Goal: Obtain resource: Download file/media

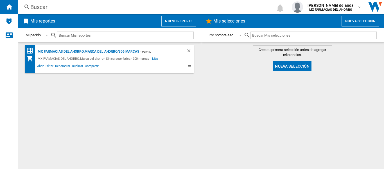
click at [168, 19] on button "Nuevo reporte" at bounding box center [178, 21] width 35 height 11
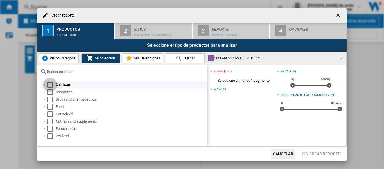
click at [51, 84] on div "Select" at bounding box center [50, 85] width 6 height 6
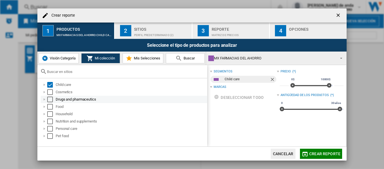
click at [49, 91] on div "Select" at bounding box center [50, 92] width 6 height 6
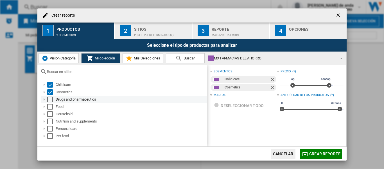
click at [49, 100] on div "Select" at bounding box center [50, 99] width 6 height 6
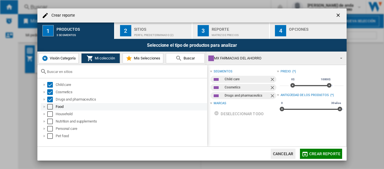
click at [50, 109] on div "Select" at bounding box center [50, 107] width 6 height 6
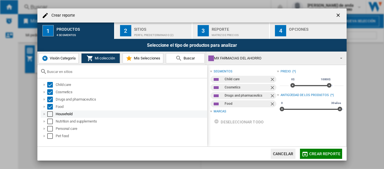
click at [48, 116] on div "Select" at bounding box center [50, 114] width 6 height 6
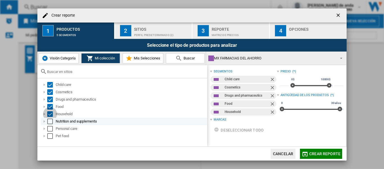
click at [48, 124] on div "Nutrition and supplements" at bounding box center [124, 121] width 166 height 7
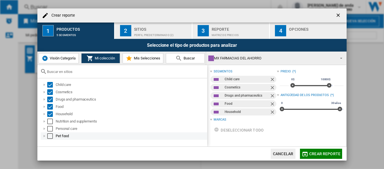
click at [49, 132] on div "Pet food" at bounding box center [124, 135] width 166 height 7
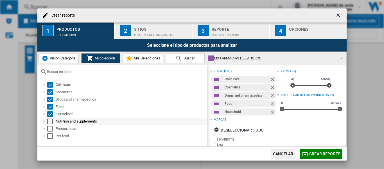
click at [50, 121] on div "Select" at bounding box center [50, 121] width 6 height 6
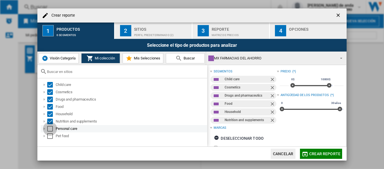
click at [50, 130] on div "Select" at bounding box center [50, 129] width 6 height 6
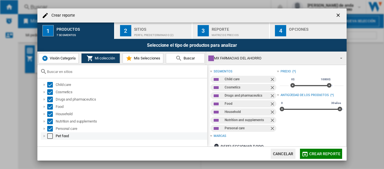
click at [50, 135] on div "Select" at bounding box center [50, 136] width 6 height 6
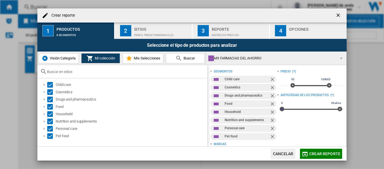
drag, startPoint x: 281, startPoint y: 109, endPoint x: 276, endPoint y: 123, distance: 14.6
click at [277, 123] on div "Precio (*) * 0$ 10000$ 0$ 10000$ ***** Antigüedad de los productos (*) 0 30 año…" at bounding box center [310, 159] width 67 height 183
drag, startPoint x: 336, startPoint y: 112, endPoint x: 282, endPoint y: 121, distance: 55.1
click at [282, 121] on div "Precio (*) * 0$ 10000$ 0$ 10000$ ***** Antigüedad de los productos : 0 - 4.5 m.…" at bounding box center [310, 159] width 67 height 183
click at [277, 94] on div "Antigüedad de los productos : 0 - 4.5 m." at bounding box center [310, 94] width 67 height 7
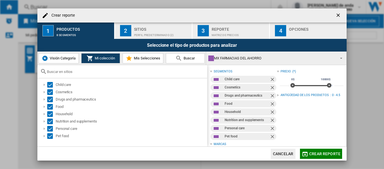
click at [277, 94] on div "Antigüedad de los productos : 0 - 4.5 m." at bounding box center [310, 94] width 67 height 7
click at [142, 34] on div "Perfil predeterminado (2)" at bounding box center [161, 34] width 55 height 6
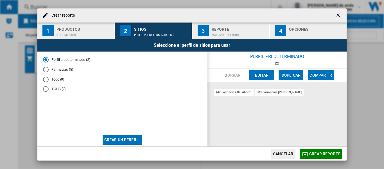
click at [46, 60] on div "Perfil predeterminado (2)" at bounding box center [45, 59] width 3 height 3
click at [263, 79] on button "Editar" at bounding box center [261, 75] width 25 height 10
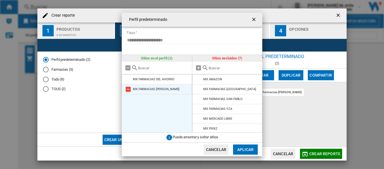
click at [130, 89] on md-icon at bounding box center [128, 89] width 7 height 7
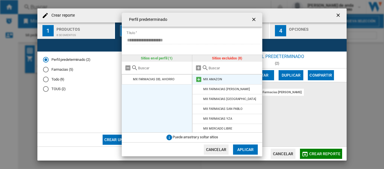
click at [211, 80] on div "MX AMAZON" at bounding box center [212, 79] width 19 height 4
click at [199, 77] on md-icon at bounding box center [198, 79] width 7 height 7
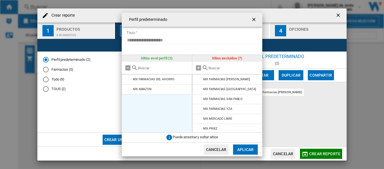
click at [245, 150] on button "Aplicar" at bounding box center [245, 149] width 25 height 10
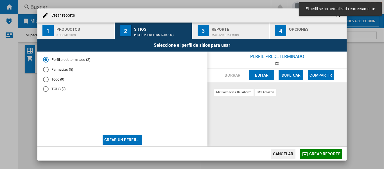
click at [231, 31] on div "Matriz de precios" at bounding box center [239, 34] width 55 height 6
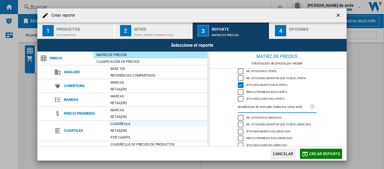
scroll to position [64, 0]
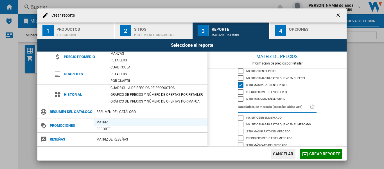
click at [120, 123] on div "Matriz" at bounding box center [151, 122] width 114 height 6
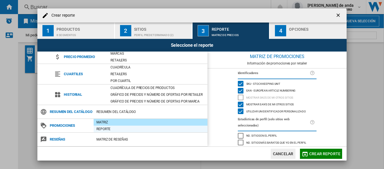
click at [122, 129] on div "Reporte" at bounding box center [151, 129] width 114 height 6
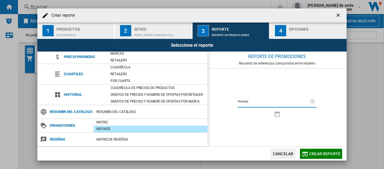
click at [121, 125] on div "Reporte" at bounding box center [151, 128] width 114 height 7
click at [119, 123] on div "Matriz" at bounding box center [151, 122] width 114 height 6
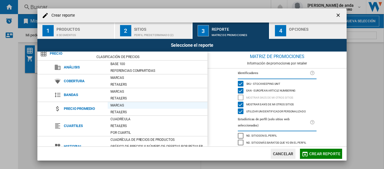
scroll to position [0, 0]
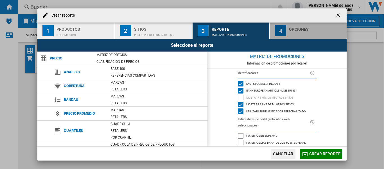
click at [294, 32] on div "button" at bounding box center [316, 34] width 55 height 6
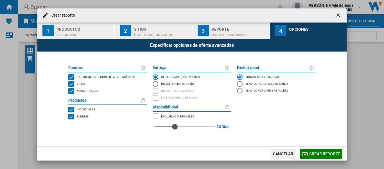
drag, startPoint x: 155, startPoint y: 127, endPoint x: 175, endPoint y: 127, distance: 20.2
click at [175, 127] on div "red" at bounding box center [175, 127] width 6 height 6
click at [313, 150] on button "Crear reporte" at bounding box center [321, 153] width 42 height 10
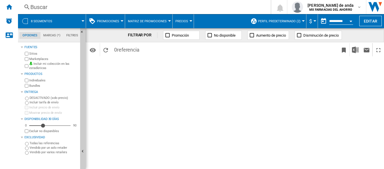
click at [51, 35] on md-tab-item "Marcas (*)" at bounding box center [51, 35] width 23 height 7
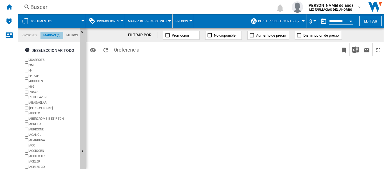
scroll to position [22, 0]
click at [74, 36] on md-tab-item "Filtros" at bounding box center [72, 35] width 18 height 7
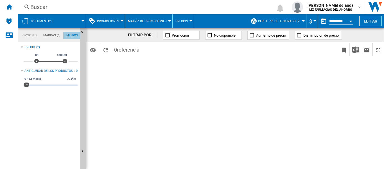
scroll to position [37, 0]
click at [83, 32] on ng-md-icon "Ocultar" at bounding box center [83, 33] width 7 height 7
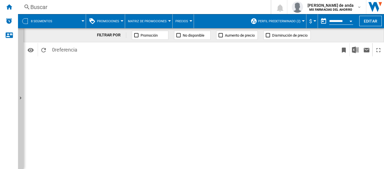
click at [24, 102] on div "FILTRAR POR Promoción No disponible Aumento de precio Disminución de precio Ide…" at bounding box center [204, 98] width 360 height 141
click at [22, 103] on button "Mostrar" at bounding box center [21, 98] width 6 height 141
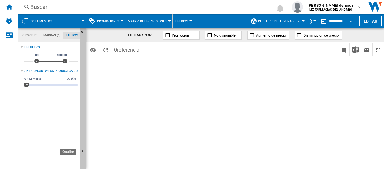
click at [82, 112] on button "Ocultar" at bounding box center [83, 151] width 6 height 247
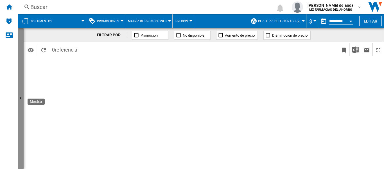
click at [21, 118] on button "Mostrar" at bounding box center [21, 98] width 6 height 141
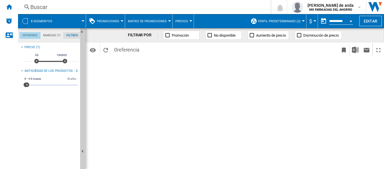
click at [34, 35] on md-tab-item "Opciones" at bounding box center [29, 35] width 21 height 7
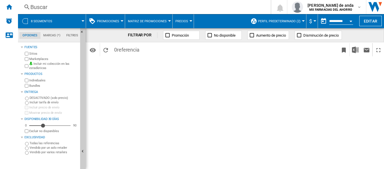
click at [27, 56] on div "Marketplaces" at bounding box center [51, 58] width 54 height 5
drag, startPoint x: 43, startPoint y: 126, endPoint x: 24, endPoint y: 123, distance: 19.0
click at [24, 123] on div "0 0 90" at bounding box center [51, 126] width 54 height 6
click at [28, 127] on div "Disponibilidad" at bounding box center [29, 126] width 6 height 6
click at [348, 22] on button "Open calendar" at bounding box center [351, 20] width 10 height 10
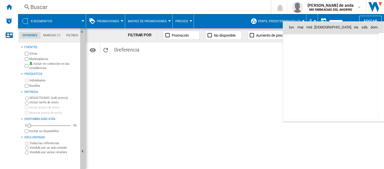
scroll to position [2682, 0]
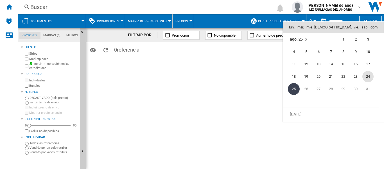
click at [370, 81] on span "24" at bounding box center [367, 76] width 11 height 11
type input "**********"
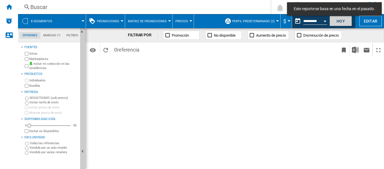
click at [336, 22] on button "Hoy" at bounding box center [341, 21] width 22 height 10
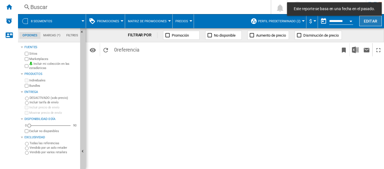
click at [365, 22] on button "Editar" at bounding box center [370, 21] width 22 height 10
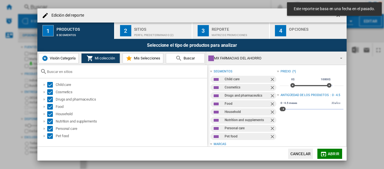
click at [369, 148] on div "Edición del reporte 1 Productos 8 segmentos 2 Sitios Perfil predeterminado (2) …" at bounding box center [192, 84] width 384 height 169
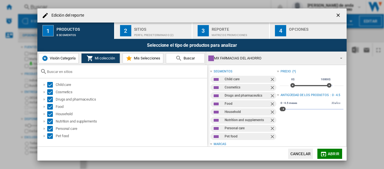
click at [297, 154] on button "Cancelar" at bounding box center [300, 153] width 25 height 10
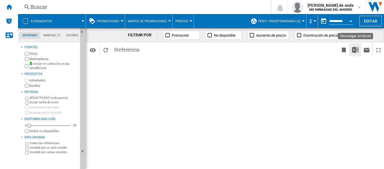
click at [357, 51] on img "Descargar en Excel" at bounding box center [355, 49] width 7 height 7
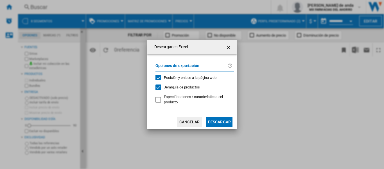
click at [157, 101] on div at bounding box center [158, 100] width 6 height 6
click at [157, 89] on div "Jerarquía de productos" at bounding box center [158, 87] width 6 height 6
click at [161, 79] on div "Posición y enlace a la página web" at bounding box center [158, 78] width 6 height 6
click at [159, 86] on div "Jerarquía de productos" at bounding box center [158, 87] width 6 height 6
click at [160, 79] on div "Posición y enlace a la página web" at bounding box center [158, 78] width 6 height 6
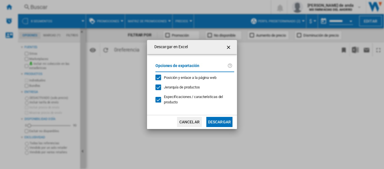
click at [218, 124] on button "Descargar" at bounding box center [219, 122] width 26 height 10
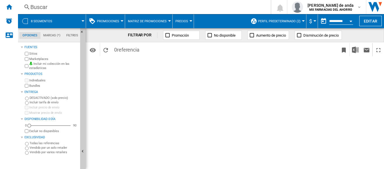
click at [77, 24] on span at bounding box center [71, 21] width 23 height 14
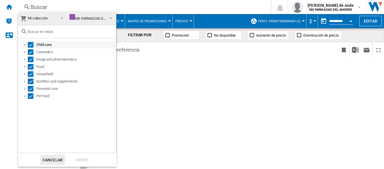
click at [31, 46] on div "Select" at bounding box center [31, 45] width 6 height 6
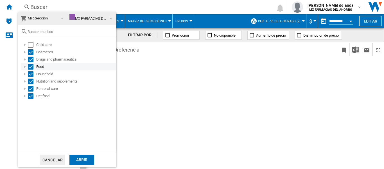
click at [30, 67] on div "Select" at bounding box center [31, 67] width 6 height 6
click at [30, 96] on div "Select" at bounding box center [31, 96] width 6 height 6
click at [86, 165] on md-dialog-actions "Cancelar Abrir" at bounding box center [67, 159] width 98 height 14
click at [86, 160] on div "Abrir" at bounding box center [81, 159] width 25 height 10
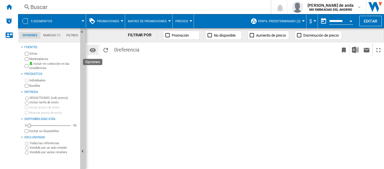
click at [91, 51] on md-icon "Opciones" at bounding box center [92, 50] width 7 height 7
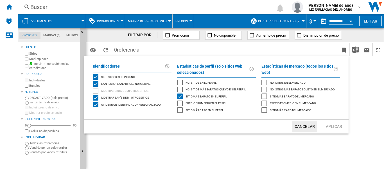
click at [93, 105] on div "Utilizar un identificador personalizado" at bounding box center [96, 104] width 6 height 6
click at [326, 127] on button "Aplicar" at bounding box center [334, 126] width 25 height 10
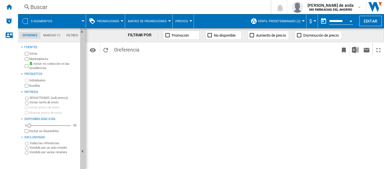
click at [56, 21] on button "5 segmentos" at bounding box center [44, 21] width 27 height 14
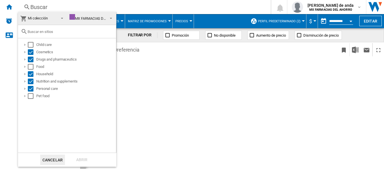
click at [85, 17] on div "MX FARMACIAS DEL AHORRO" at bounding box center [95, 18] width 53 height 4
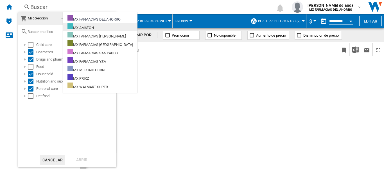
click at [94, 26] on div "MX AMAZON" at bounding box center [80, 26] width 26 height 7
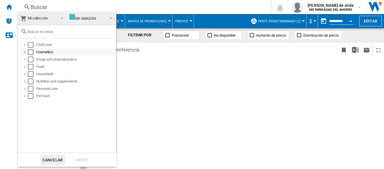
click at [30, 51] on div "Select" at bounding box center [31, 52] width 6 height 6
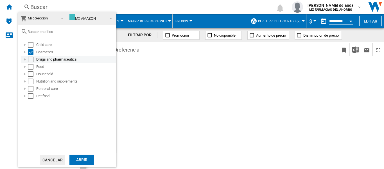
click at [31, 60] on div "Select" at bounding box center [31, 60] width 6 height 6
click at [28, 75] on div "Select" at bounding box center [31, 74] width 6 height 6
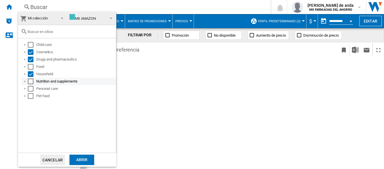
click at [30, 82] on div "Select" at bounding box center [31, 81] width 6 height 6
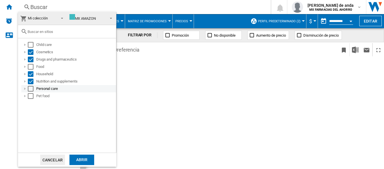
click at [29, 88] on div "Select" at bounding box center [31, 89] width 6 height 6
click at [83, 159] on div "Abrir" at bounding box center [81, 159] width 25 height 10
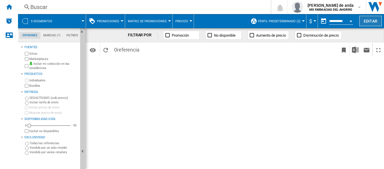
click at [370, 24] on button "Editar" at bounding box center [370, 21] width 22 height 10
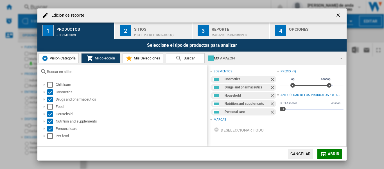
click at [78, 57] on button "Visión Categoría" at bounding box center [59, 58] width 40 height 10
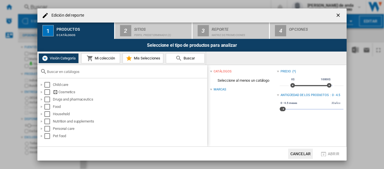
click at [96, 60] on span "Mi colección" at bounding box center [104, 58] width 22 height 4
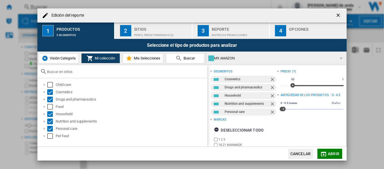
click at [69, 58] on span "Visión Categoría" at bounding box center [61, 58] width 27 height 4
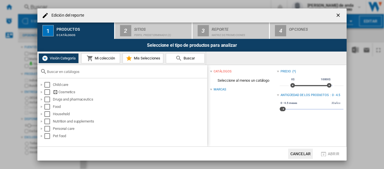
click at [93, 57] on md-icon at bounding box center [90, 58] width 7 height 7
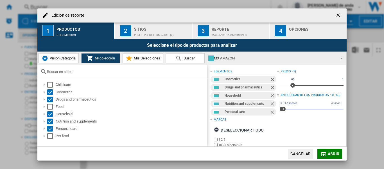
click at [70, 57] on span "Visión Categoría" at bounding box center [61, 58] width 27 height 4
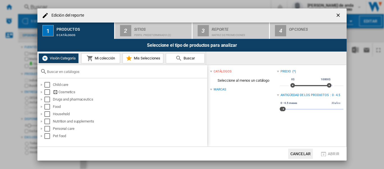
click at [97, 53] on button "Mi colección" at bounding box center [100, 58] width 39 height 10
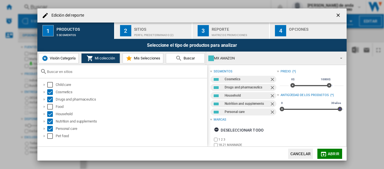
drag, startPoint x: 282, startPoint y: 109, endPoint x: 349, endPoint y: 108, distance: 66.7
click at [349, 108] on div "Edición del reporte 1 Productos 5 segmentos 2 Sitios Perfil predeterminado (2) …" at bounding box center [192, 84] width 384 height 169
click at [333, 153] on span "Abrir" at bounding box center [334, 153] width 12 height 4
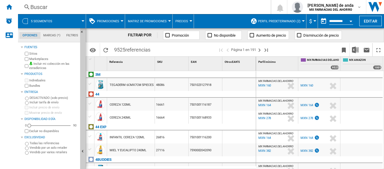
click at [346, 20] on button "Open calendar" at bounding box center [351, 20] width 10 height 10
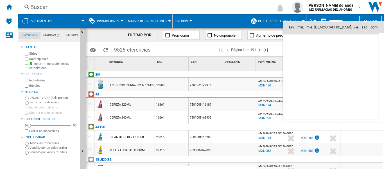
scroll to position [2682, 0]
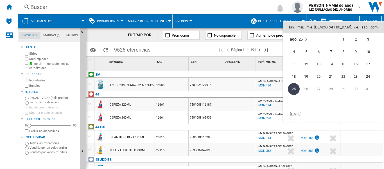
click at [230, 23] on div at bounding box center [192, 84] width 384 height 169
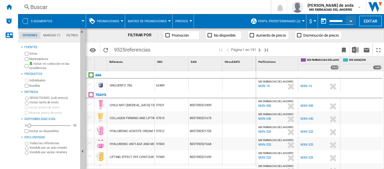
scroll to position [0, 0]
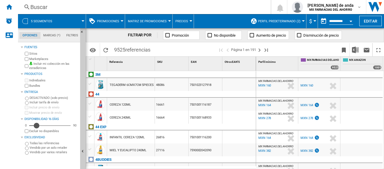
drag, startPoint x: 30, startPoint y: 127, endPoint x: 37, endPoint y: 127, distance: 6.5
click at [37, 127] on div "Disponibilidad" at bounding box center [37, 126] width 6 height 6
drag, startPoint x: 37, startPoint y: 127, endPoint x: 30, endPoint y: 128, distance: 6.8
click at [31, 119] on div "3" at bounding box center [31, 119] width 0 height 0
click at [351, 23] on button "Open calendar" at bounding box center [351, 20] width 10 height 10
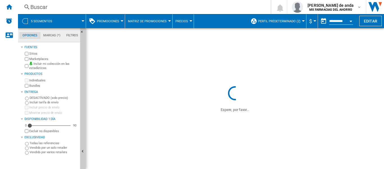
click at [163, 19] on div at bounding box center [192, 84] width 384 height 169
click at [186, 22] on div at bounding box center [192, 84] width 384 height 169
click at [211, 17] on div at bounding box center [192, 84] width 384 height 169
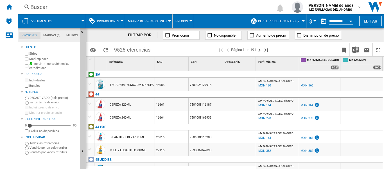
click at [191, 19] on div at bounding box center [192, 84] width 384 height 169
click at [187, 21] on div at bounding box center [192, 84] width 384 height 169
click at [197, 14] on div at bounding box center [192, 84] width 384 height 169
click at [114, 20] on div at bounding box center [192, 84] width 384 height 169
drag, startPoint x: 313, startPoint y: 167, endPoint x: 291, endPoint y: 168, distance: 21.9
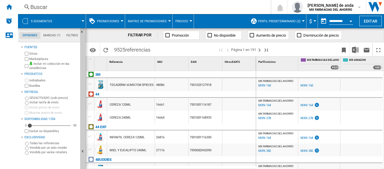
click at [291, 168] on div at bounding box center [192, 84] width 384 height 169
drag, startPoint x: 299, startPoint y: 167, endPoint x: 282, endPoint y: 167, distance: 17.2
click at [285, 168] on div at bounding box center [192, 84] width 384 height 169
drag, startPoint x: 221, startPoint y: 167, endPoint x: 246, endPoint y: 168, distance: 24.8
click at [240, 167] on div at bounding box center [192, 84] width 384 height 169
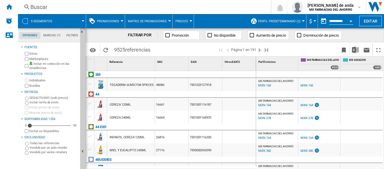
drag, startPoint x: 383, startPoint y: 79, endPoint x: 383, endPoint y: 98, distance: 18.6
click at [383, 98] on div at bounding box center [192, 84] width 384 height 169
click at [379, 52] on div at bounding box center [192, 84] width 384 height 169
click at [354, 29] on div at bounding box center [192, 84] width 384 height 169
click at [119, 3] on div at bounding box center [192, 84] width 384 height 169
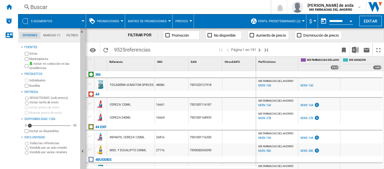
click at [281, 167] on div at bounding box center [192, 84] width 384 height 169
click at [217, 16] on div at bounding box center [192, 84] width 384 height 169
click at [214, 82] on div at bounding box center [192, 84] width 384 height 169
click at [278, 24] on button "Perfil predeterminado (2)" at bounding box center [280, 21] width 45 height 14
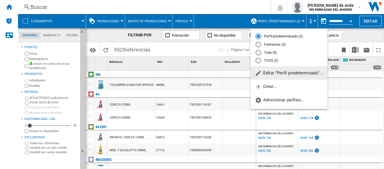
click at [236, 11] on md-backdrop at bounding box center [192, 84] width 384 height 169
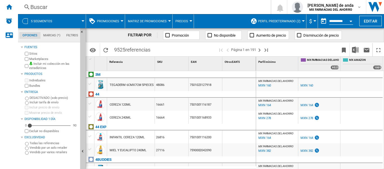
click at [309, 22] on span "$" at bounding box center [310, 21] width 3 height 6
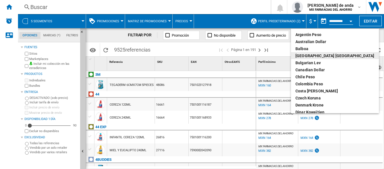
click at [240, 19] on md-backdrop at bounding box center [192, 84] width 384 height 169
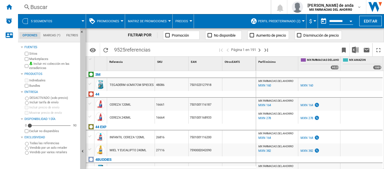
click at [347, 21] on button "Open calendar" at bounding box center [351, 20] width 10 height 10
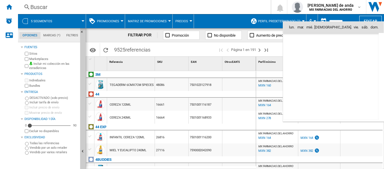
scroll to position [2682, 0]
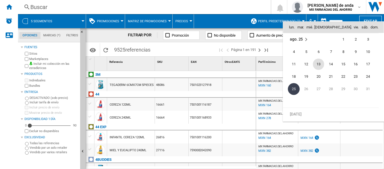
drag, startPoint x: 312, startPoint y: 57, endPoint x: 319, endPoint y: 66, distance: 11.3
click at [323, 68] on tbody "ago. 25 1 2 3 4 5 6 7 8 9 10 11 12 13 14 15 16 17 18 19 20 21 22 23 24 25 26 27…" at bounding box center [331, 70] width 96 height 75
drag, startPoint x: 319, startPoint y: 66, endPoint x: 334, endPoint y: 78, distance: 19.2
click at [334, 78] on tbody "ago. 25 1 2 3 4 5 6 7 8 9 10 11 12 13 14 15 16 17 18 19 20 21 22 23 24 25 26 27…" at bounding box center [331, 70] width 96 height 75
click at [295, 40] on span "ago. 25" at bounding box center [296, 39] width 13 height 4
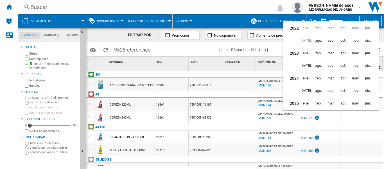
scroll to position [14, 0]
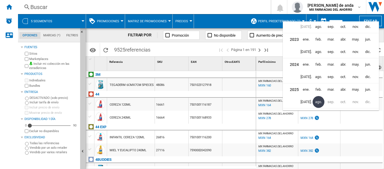
click at [318, 102] on span "ago." at bounding box center [319, 102] width 12 height 12
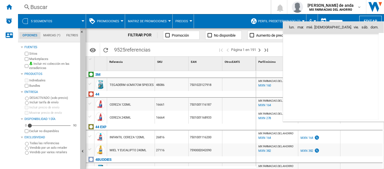
scroll to position [2682, 0]
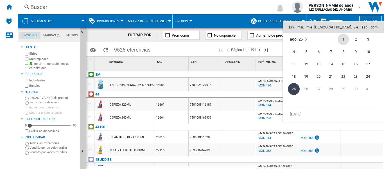
click at [228, 8] on div at bounding box center [192, 84] width 384 height 169
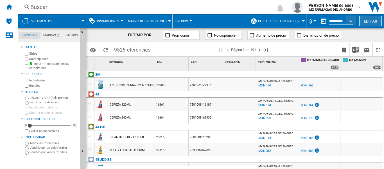
click at [360, 21] on button "Editar" at bounding box center [370, 21] width 22 height 10
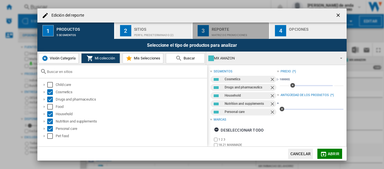
click at [260, 33] on div "Matriz de PROMOCIONES" at bounding box center [239, 34] width 55 height 6
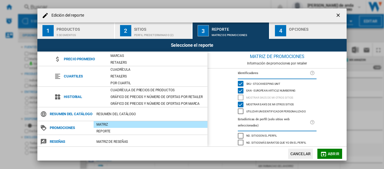
scroll to position [64, 0]
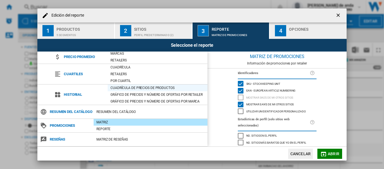
click at [120, 85] on div "Cuadrícula de precios de productos" at bounding box center [158, 88] width 100 height 6
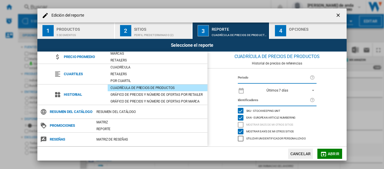
click at [312, 89] on span "REPORTS.WIZARD.STEPS.REPORT.STEPS.REPORT_OPTIONS.PERIOD: Últimos 7 días" at bounding box center [311, 89] width 7 height 5
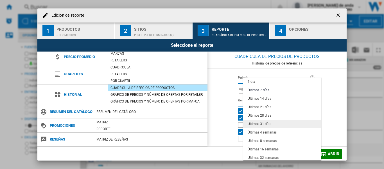
click at [282, 120] on md-option "Últimos 31 días" at bounding box center [282, 123] width 78 height 8
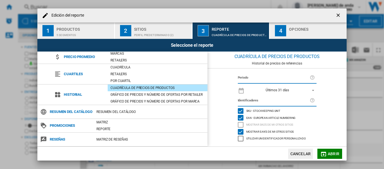
click at [326, 153] on md-icon "button" at bounding box center [323, 153] width 7 height 7
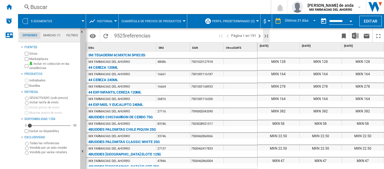
click at [267, 35] on ng-md-icon "Última página" at bounding box center [266, 36] width 7 height 7
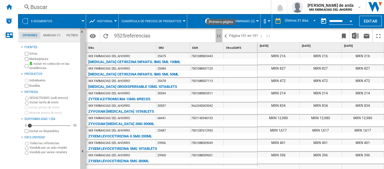
click at [222, 35] on ng-md-icon "Primera página" at bounding box center [219, 36] width 7 height 7
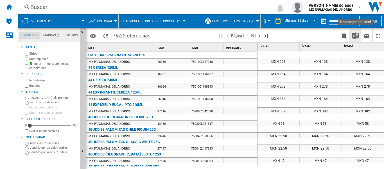
click at [355, 36] on img "Descargar en Excel" at bounding box center [355, 35] width 7 height 7
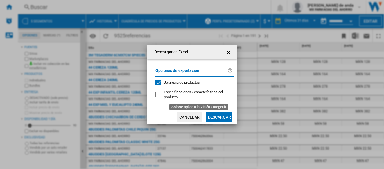
click at [178, 98] on span "Especificaciones / características del producto" at bounding box center [193, 94] width 59 height 9
click at [217, 119] on button "Descargar" at bounding box center [219, 117] width 26 height 10
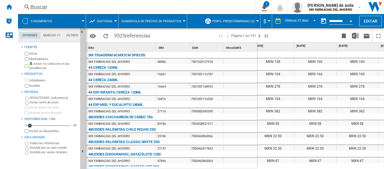
scroll to position [0, 365]
